Goal: Transaction & Acquisition: Purchase product/service

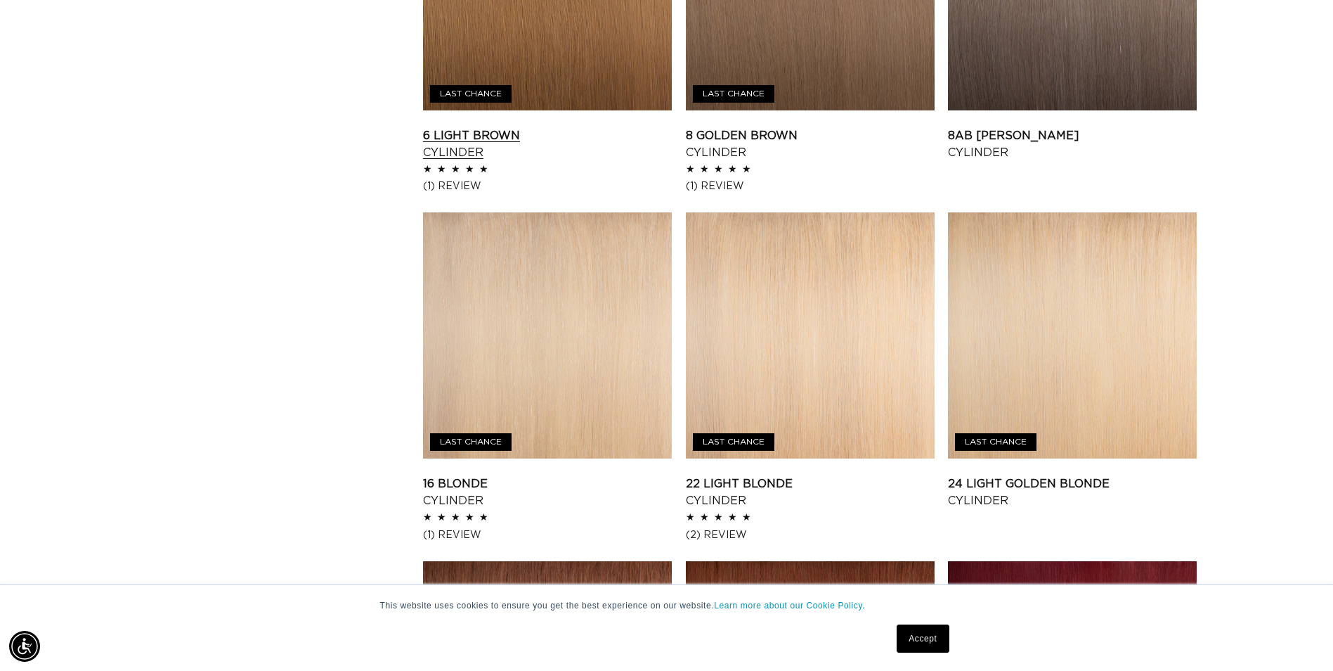
scroll to position [0, 1234]
click at [554, 127] on link "6 Light Brown Cylinder" at bounding box center [547, 144] width 249 height 34
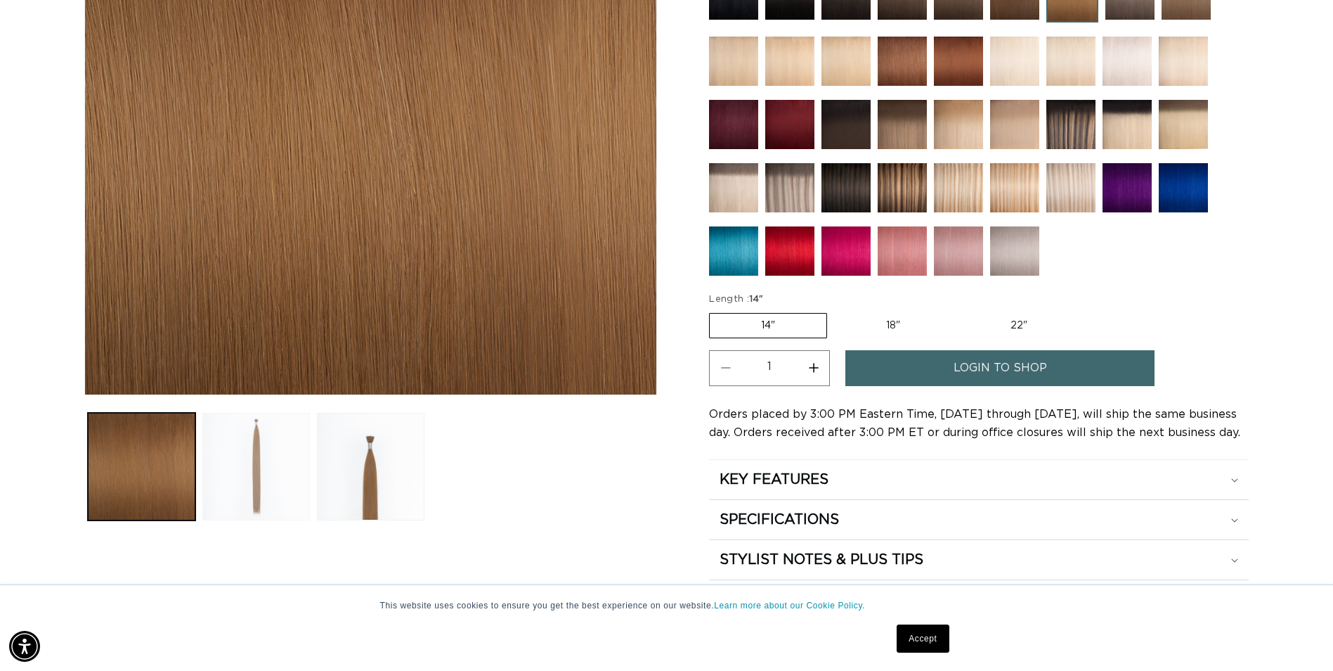
click at [270, 476] on button "Load image 2 in gallery view" at bounding box center [256, 467] width 108 height 108
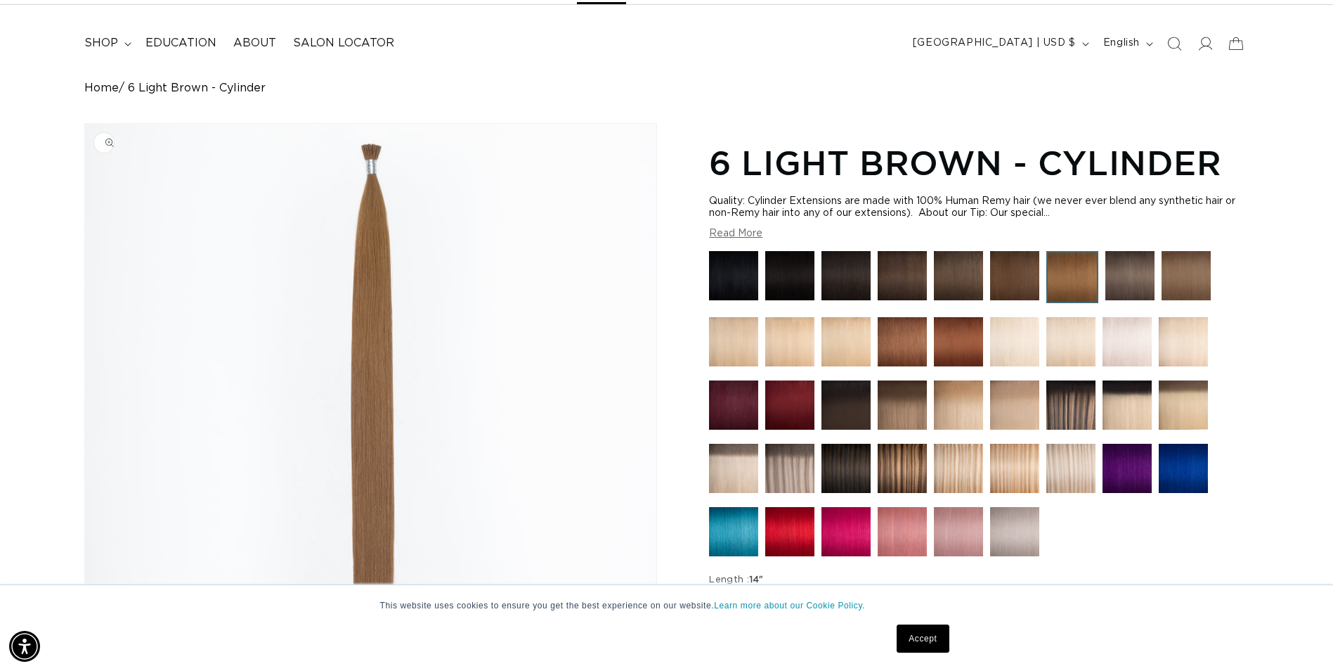
scroll to position [53, 0]
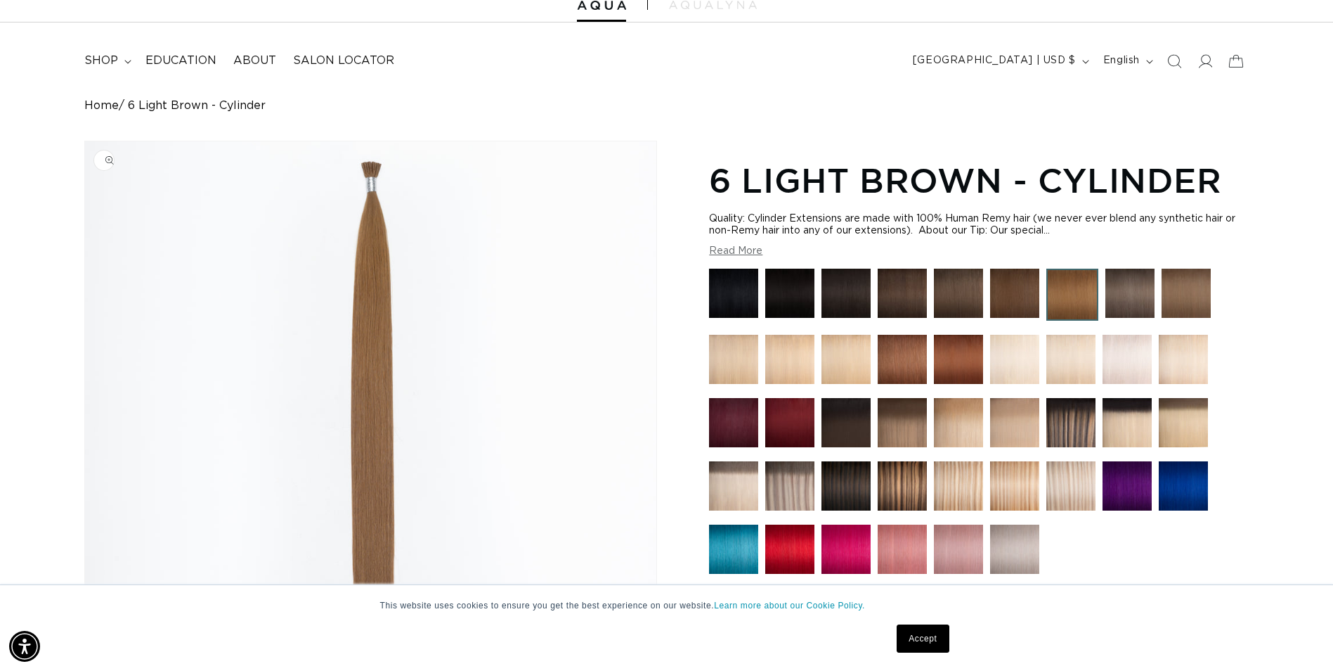
click at [380, 175] on img "Gallery Viewer" at bounding box center [370, 416] width 571 height 551
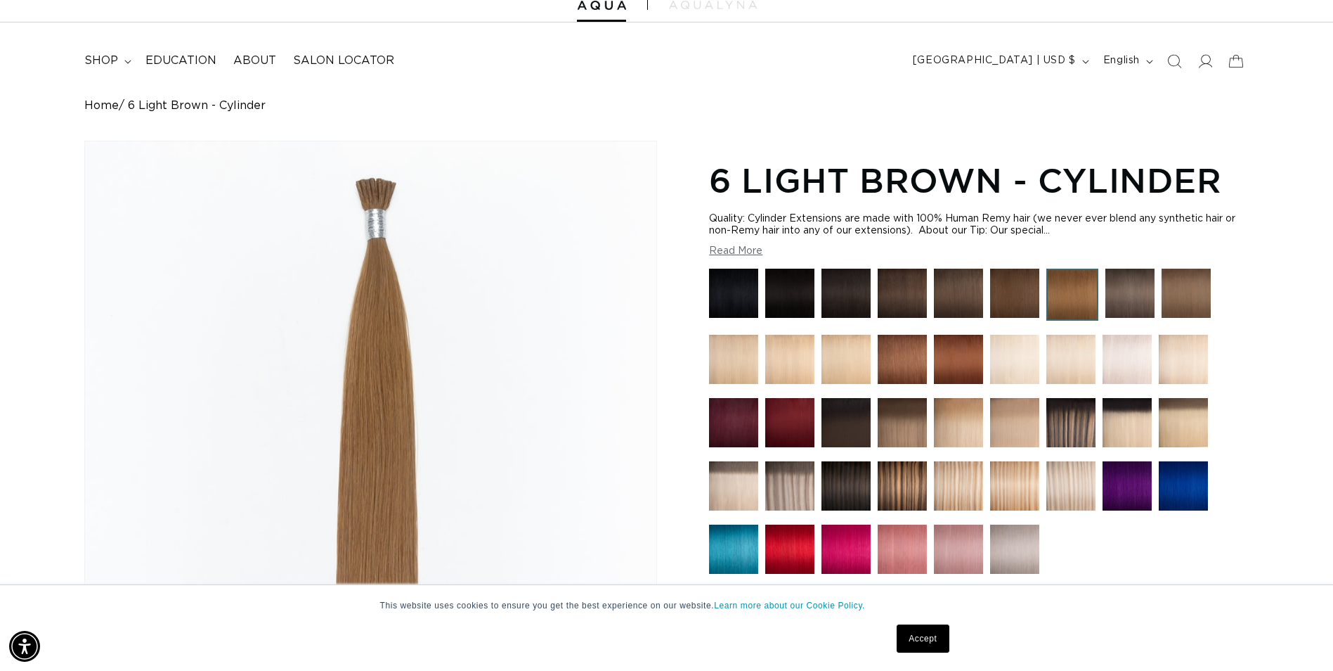
scroll to position [0, 0]
click at [366, 182] on div "Gallery Viewer" at bounding box center [370, 416] width 571 height 551
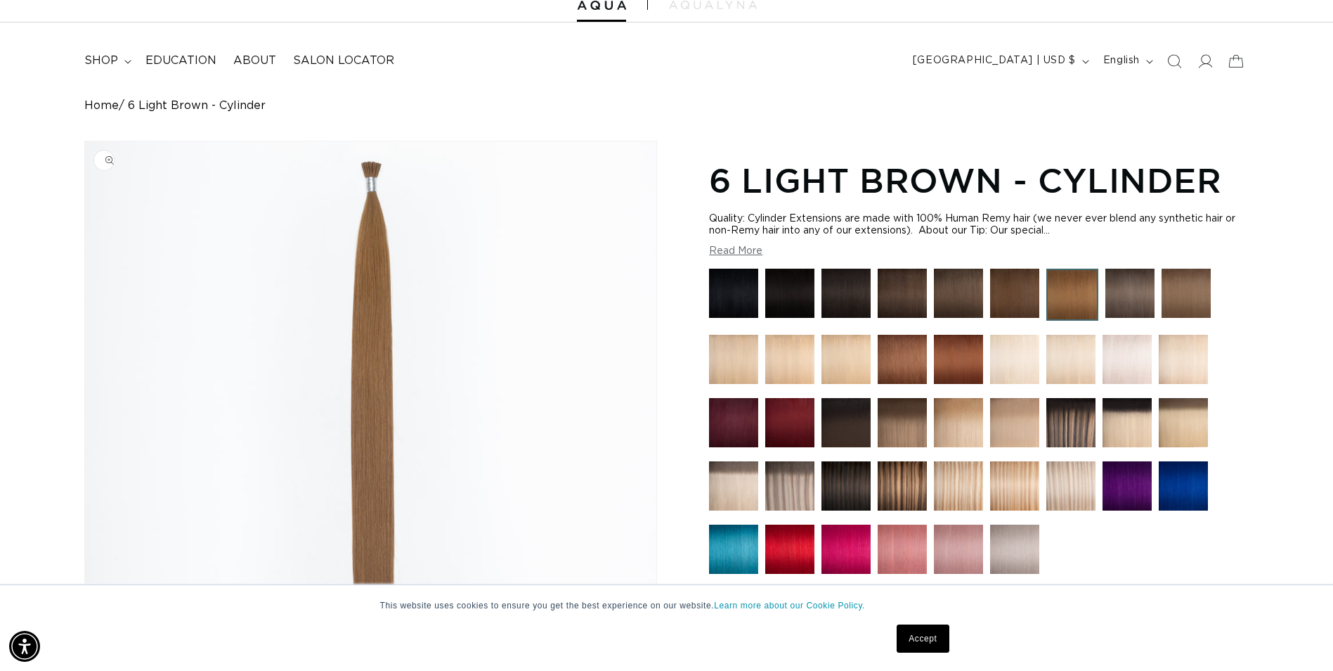
scroll to position [0, 1234]
